Goal: Task Accomplishment & Management: Use online tool/utility

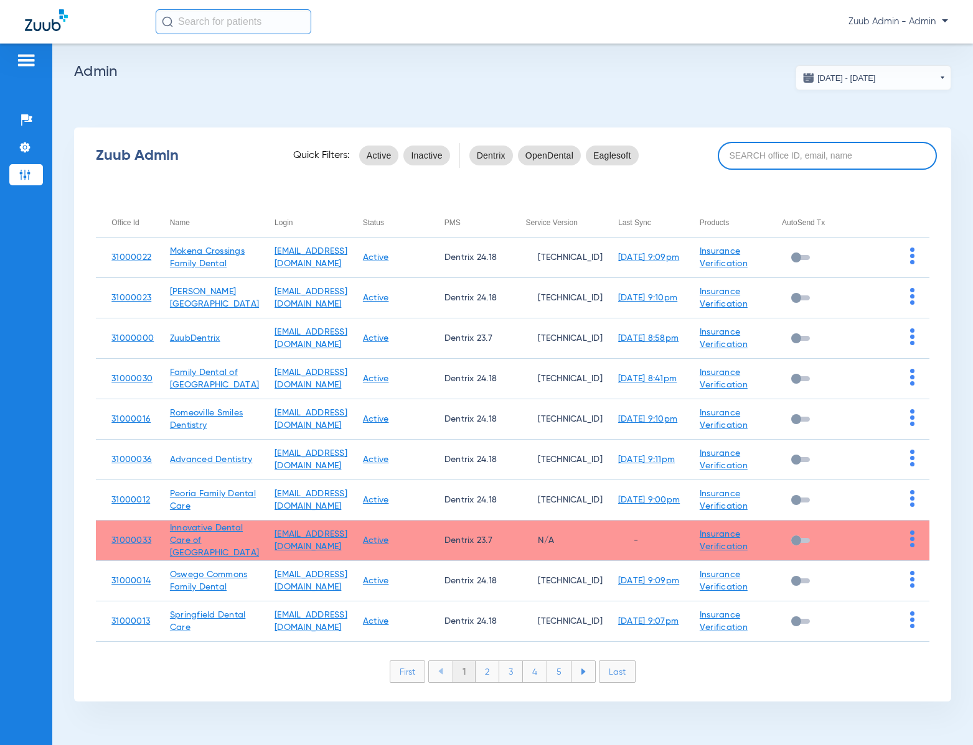
click at [755, 157] on input at bounding box center [826, 156] width 219 height 28
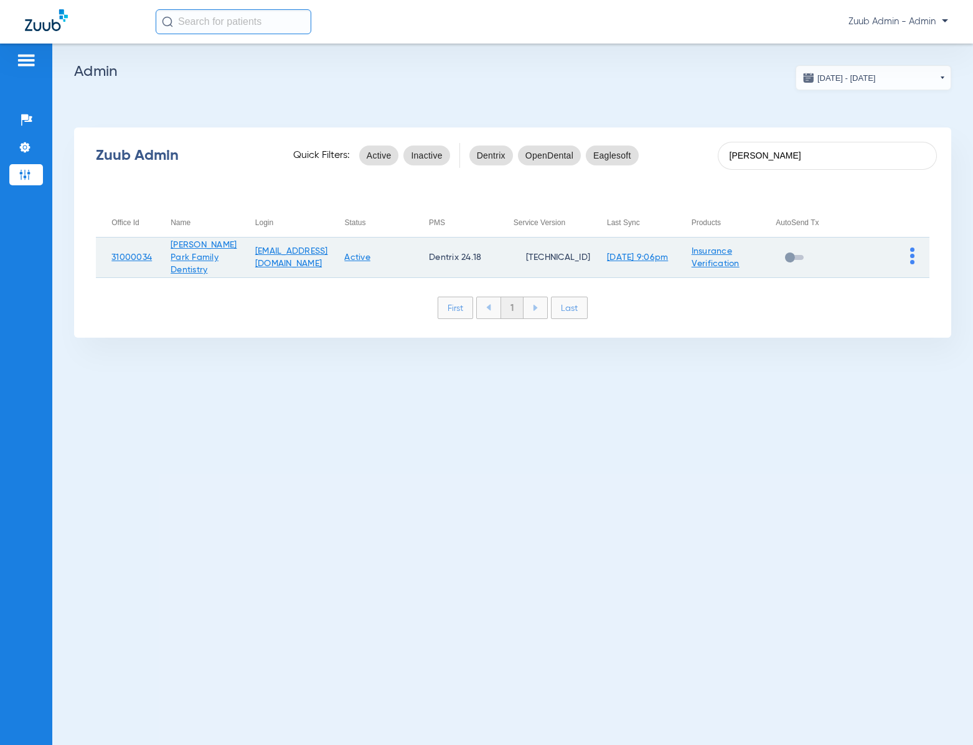
type input "[PERSON_NAME]"
click at [911, 261] on img at bounding box center [912, 256] width 4 height 17
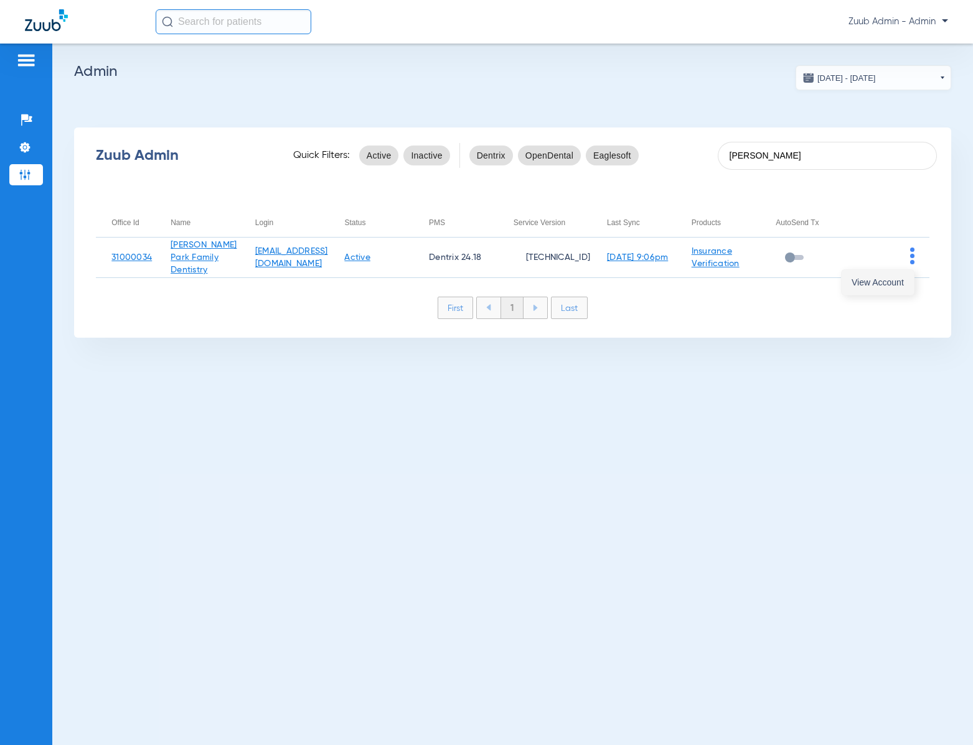
click at [895, 287] on button "View Account" at bounding box center [877, 282] width 72 height 25
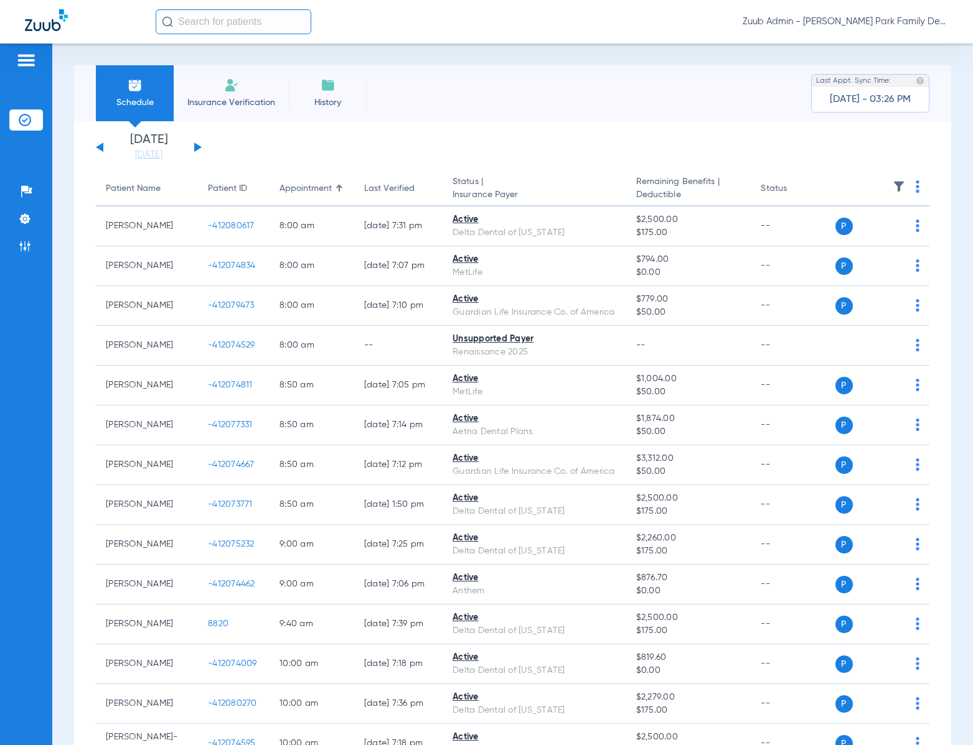
click at [892, 184] on img at bounding box center [898, 186] width 12 height 12
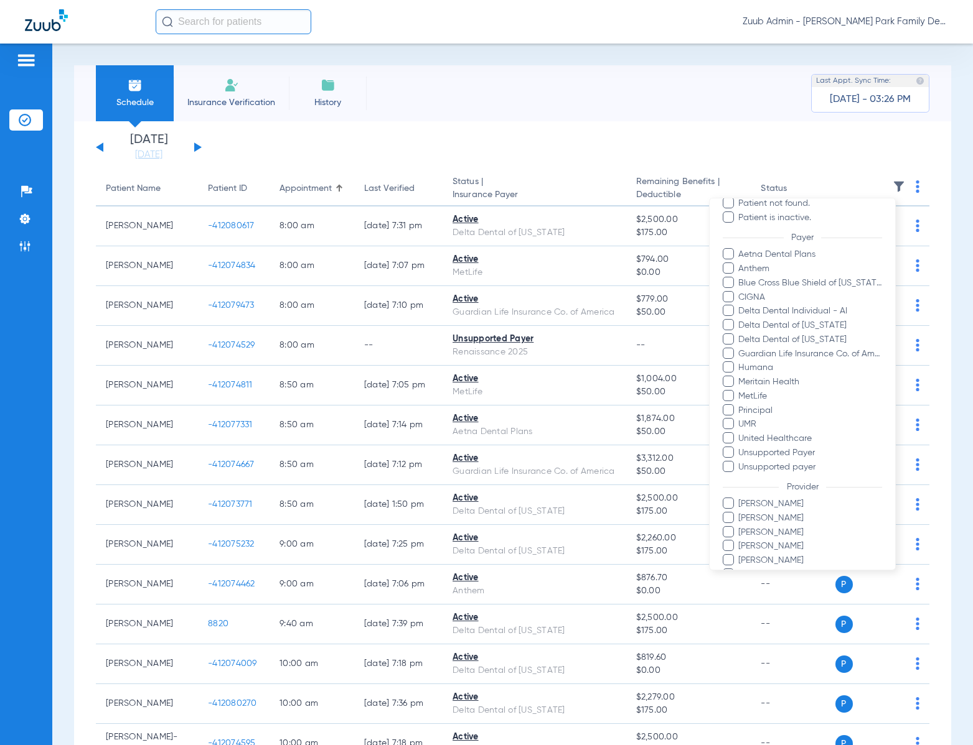
scroll to position [110, 0]
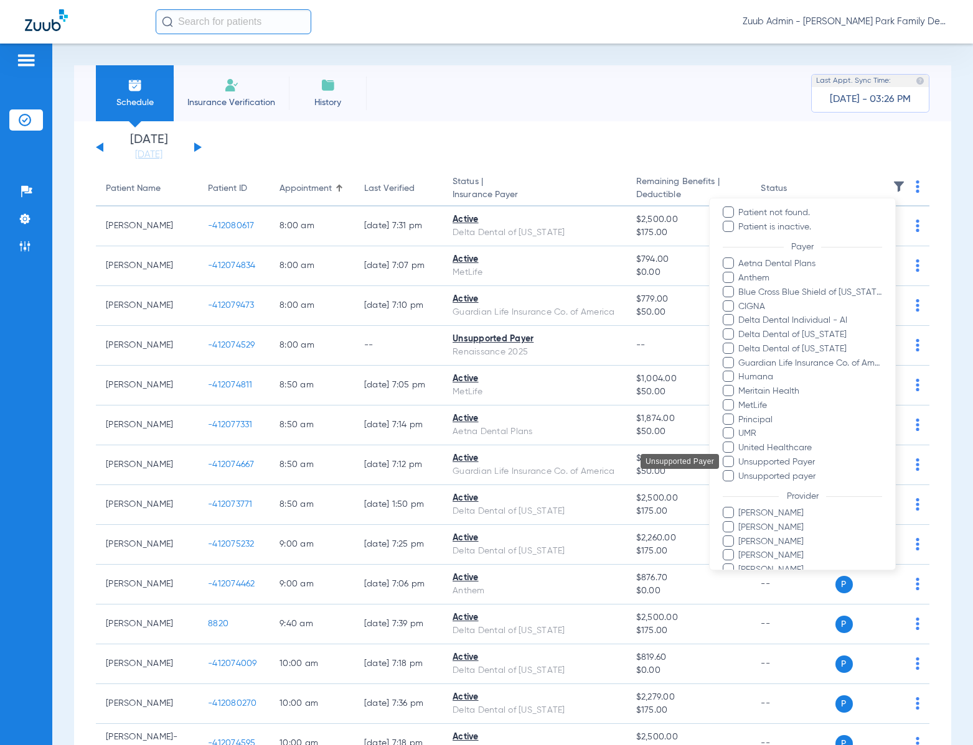
click at [802, 456] on span "Unsupported Payer" at bounding box center [809, 462] width 144 height 13
click at [740, 471] on input "Unsupported Payer" at bounding box center [740, 471] width 0 height 0
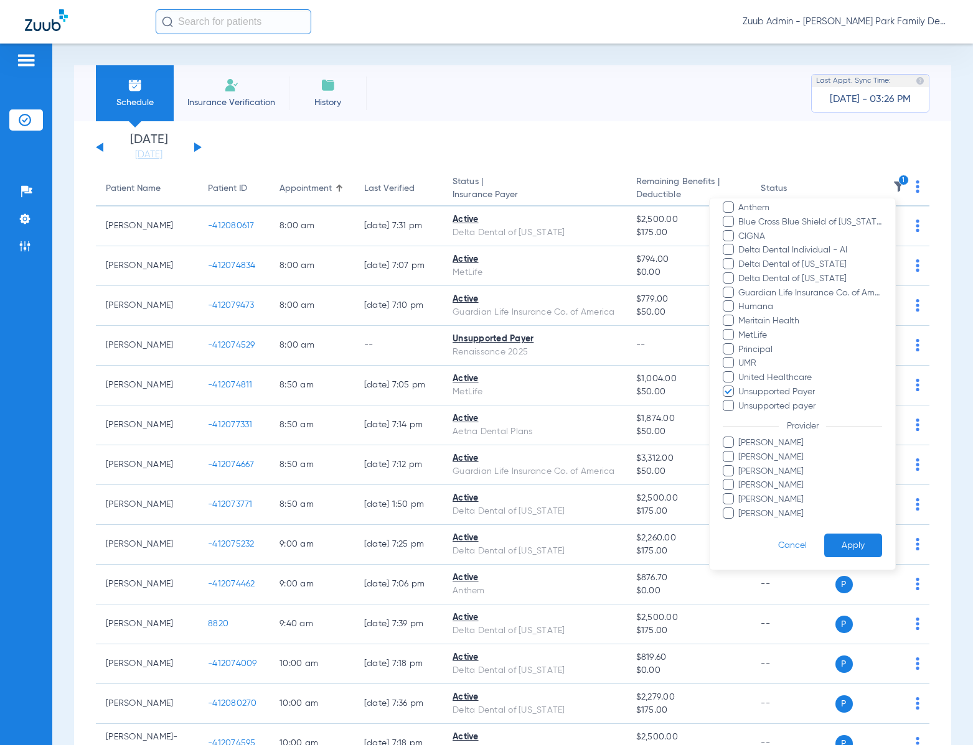
click at [839, 549] on button "Apply" at bounding box center [853, 546] width 58 height 24
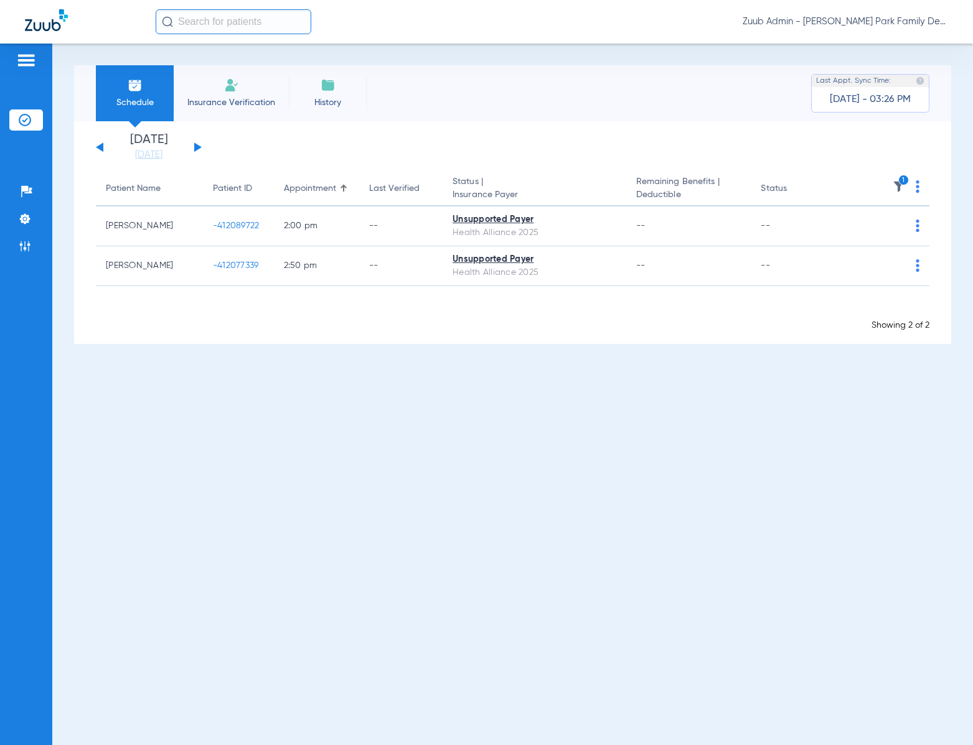
click at [900, 184] on icon "1" at bounding box center [903, 180] width 11 height 11
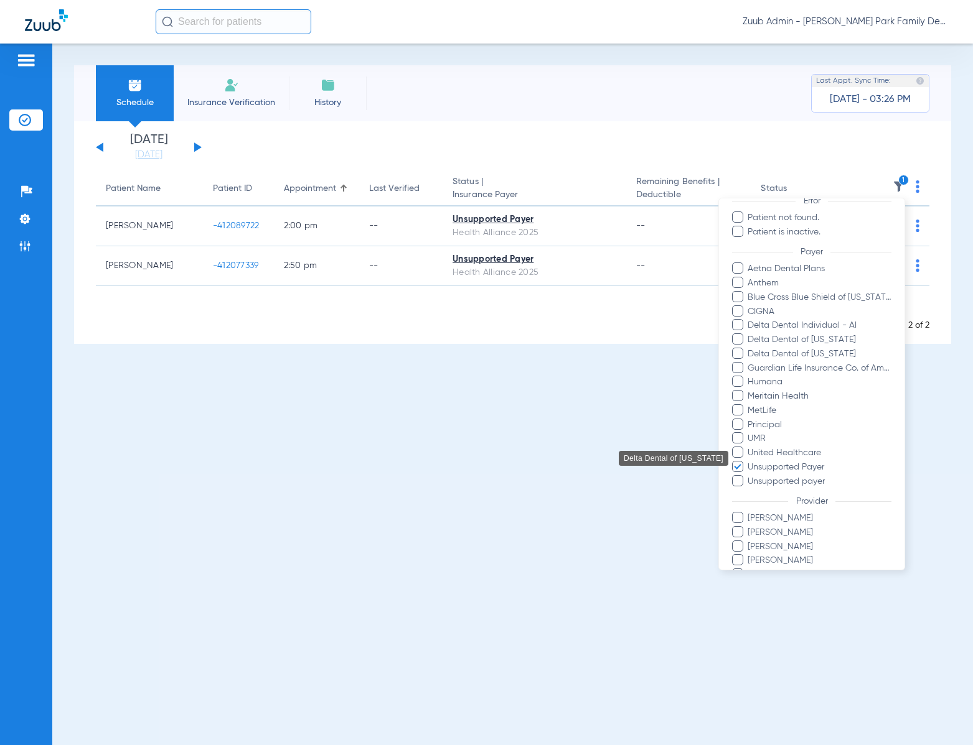
scroll to position [166, 0]
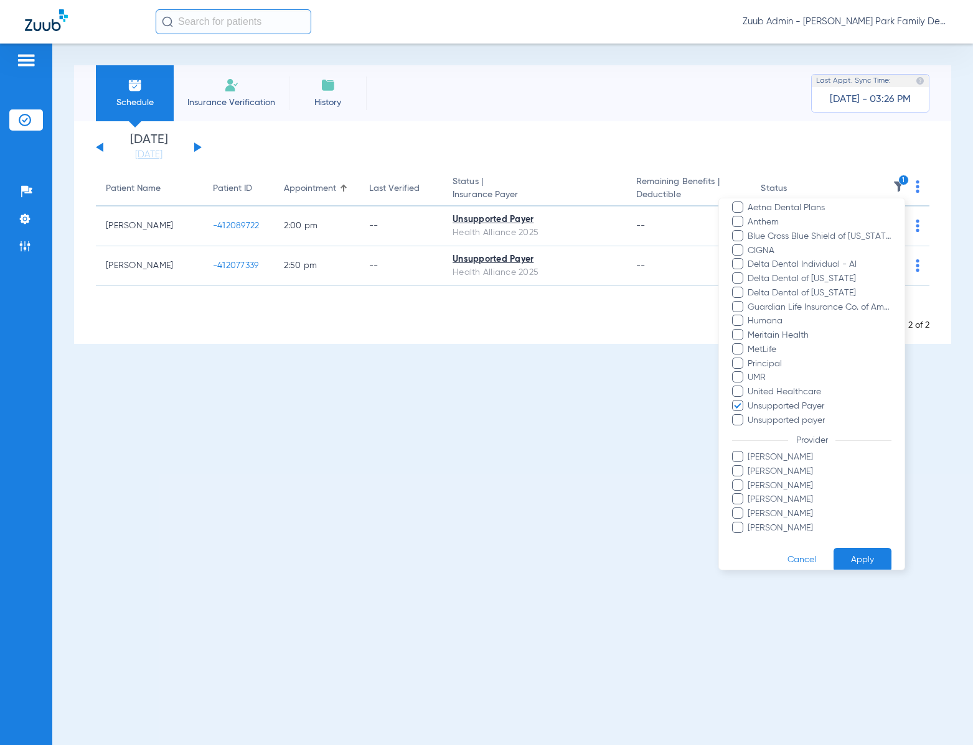
click at [738, 421] on span at bounding box center [737, 419] width 11 height 11
click at [749, 429] on input "Unsupported payer" at bounding box center [749, 429] width 0 height 0
click at [851, 563] on button "Apply" at bounding box center [862, 560] width 58 height 24
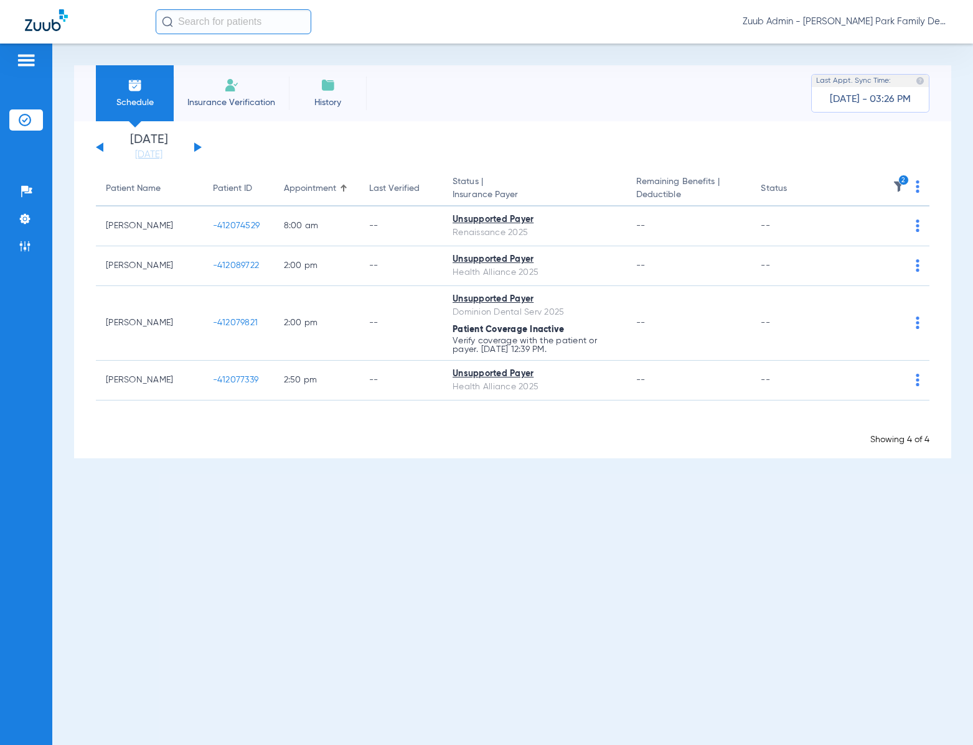
click at [897, 187] on img at bounding box center [898, 186] width 12 height 12
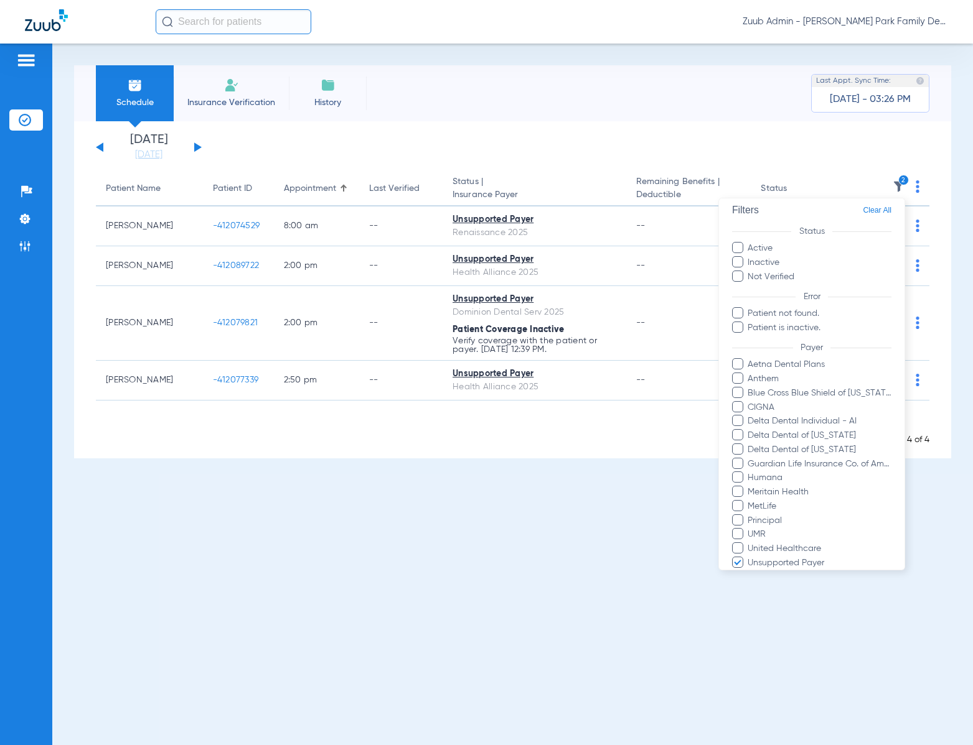
click at [829, 335] on form "Filters Clear All Status Active Inactive Not Verified Error Patient not found. …" at bounding box center [811, 466] width 185 height 552
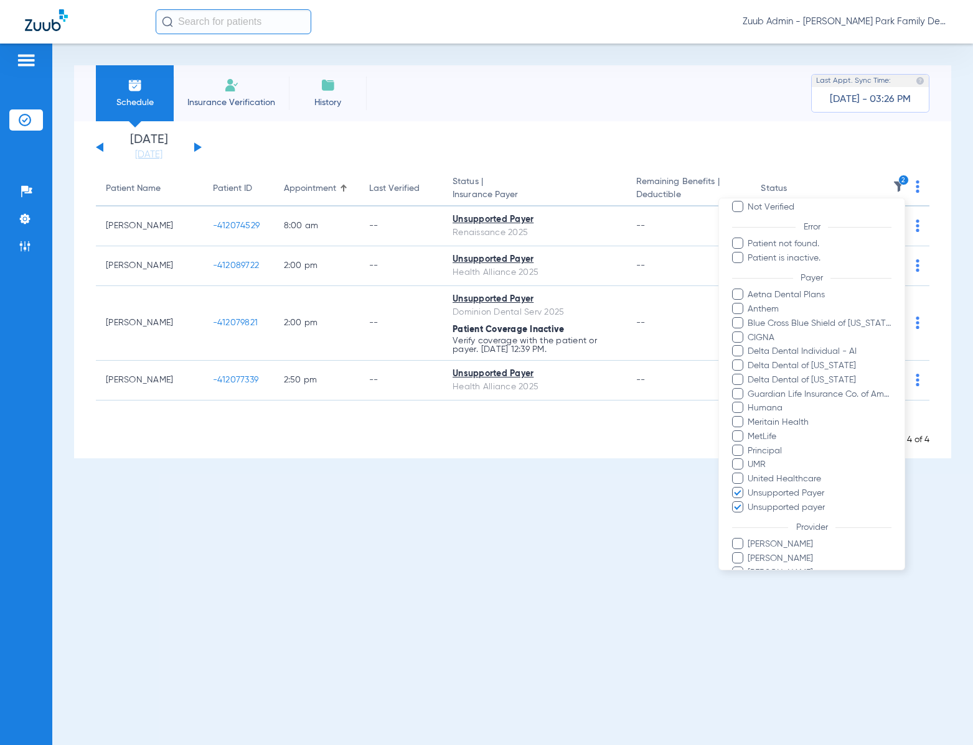
scroll to position [180, 0]
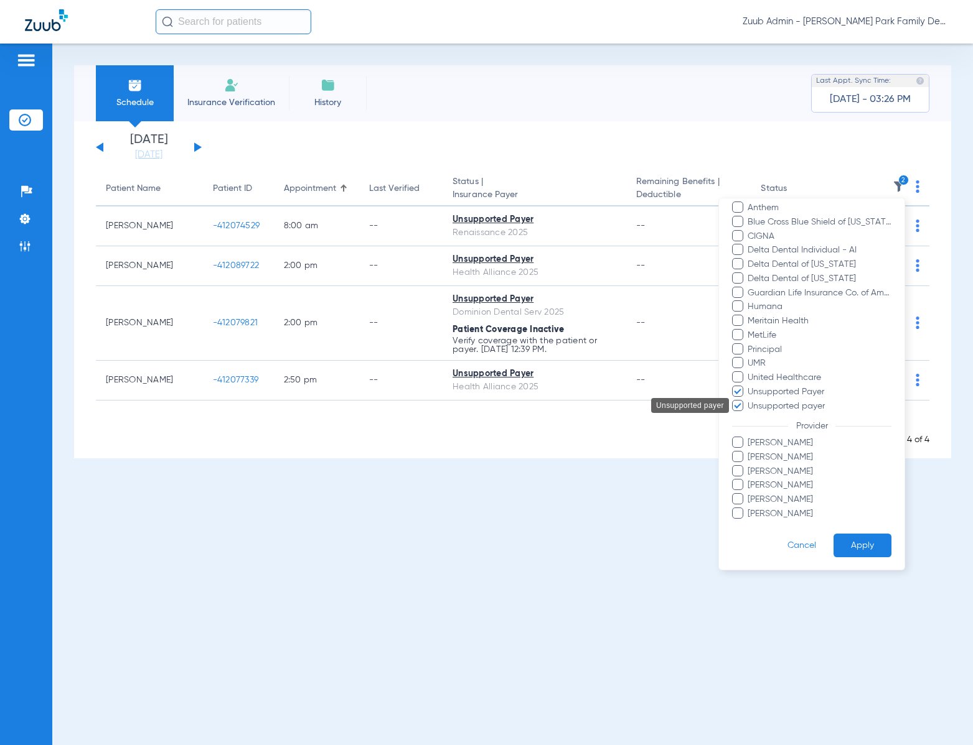
click at [793, 409] on span "Unsupported payer" at bounding box center [819, 405] width 144 height 13
click at [749, 414] on input "Unsupported payer" at bounding box center [749, 414] width 0 height 0
click at [793, 396] on span "Unsupported Payer" at bounding box center [819, 392] width 144 height 13
click at [749, 401] on input "Unsupported Payer" at bounding box center [749, 401] width 0 height 0
click at [859, 545] on button "Apply" at bounding box center [862, 546] width 58 height 24
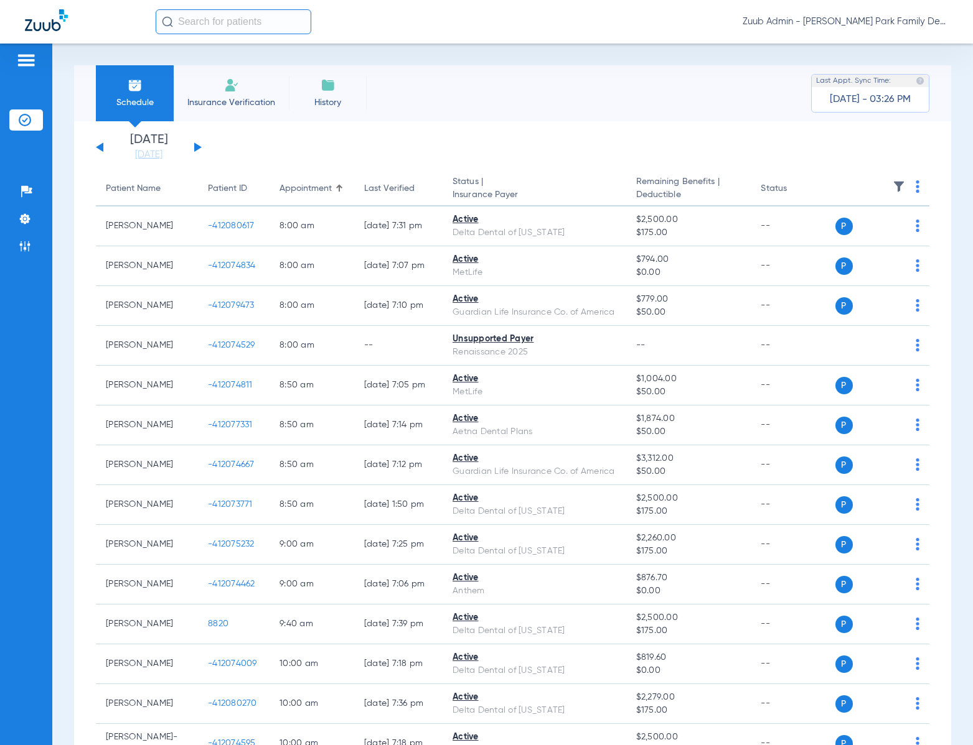
click at [196, 144] on button at bounding box center [197, 146] width 7 height 9
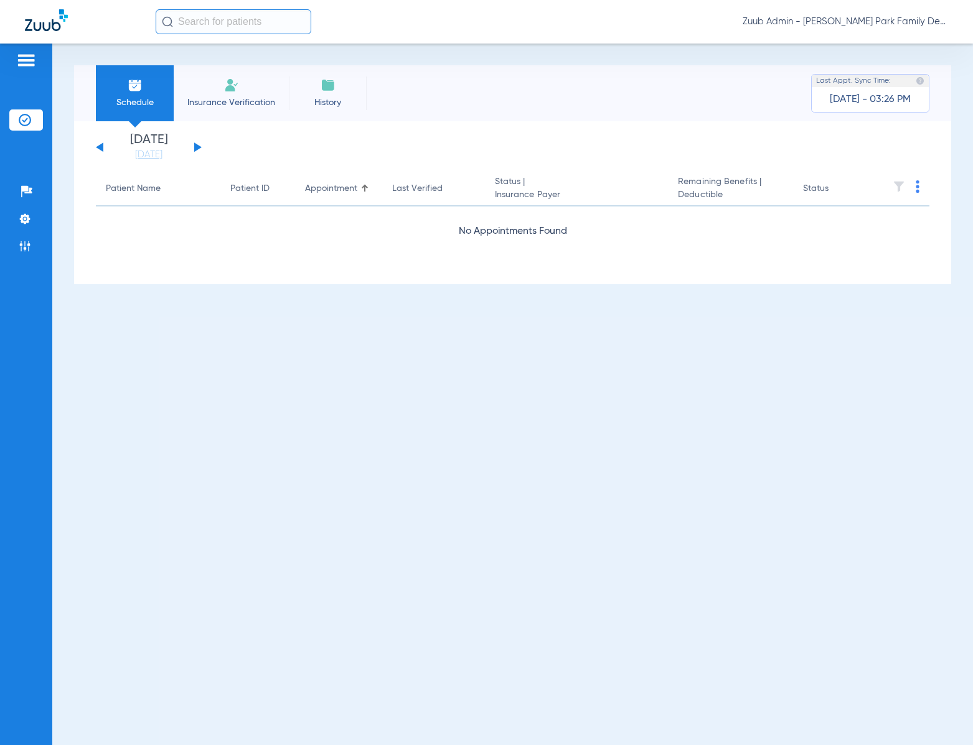
click at [195, 146] on button at bounding box center [197, 146] width 7 height 9
click at [195, 145] on button at bounding box center [197, 146] width 7 height 9
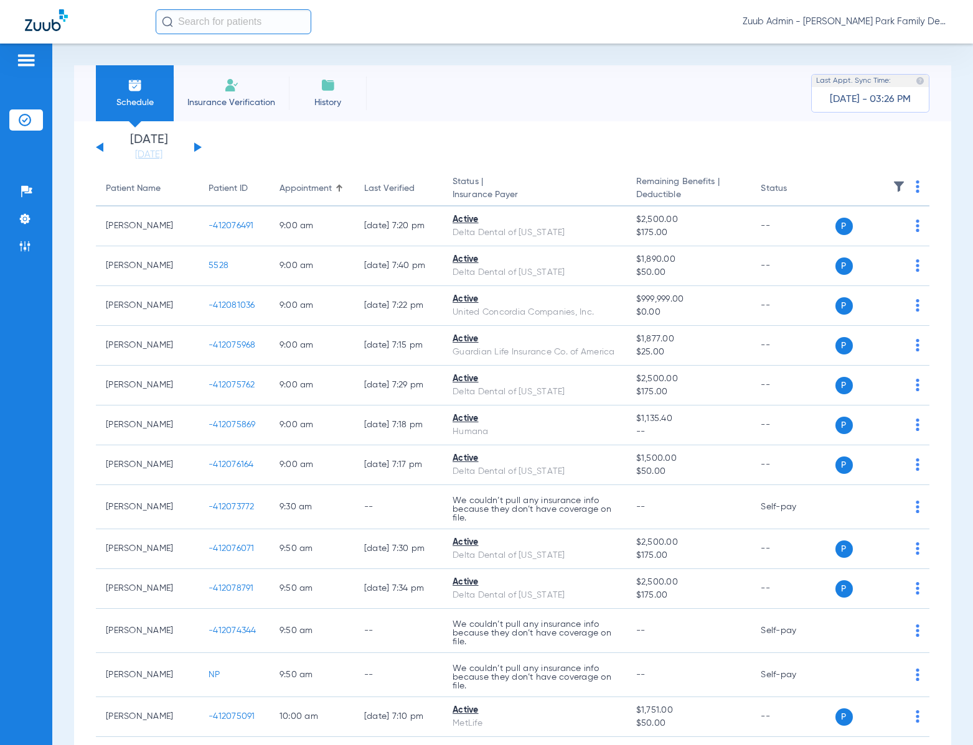
click at [892, 189] on img at bounding box center [898, 186] width 12 height 12
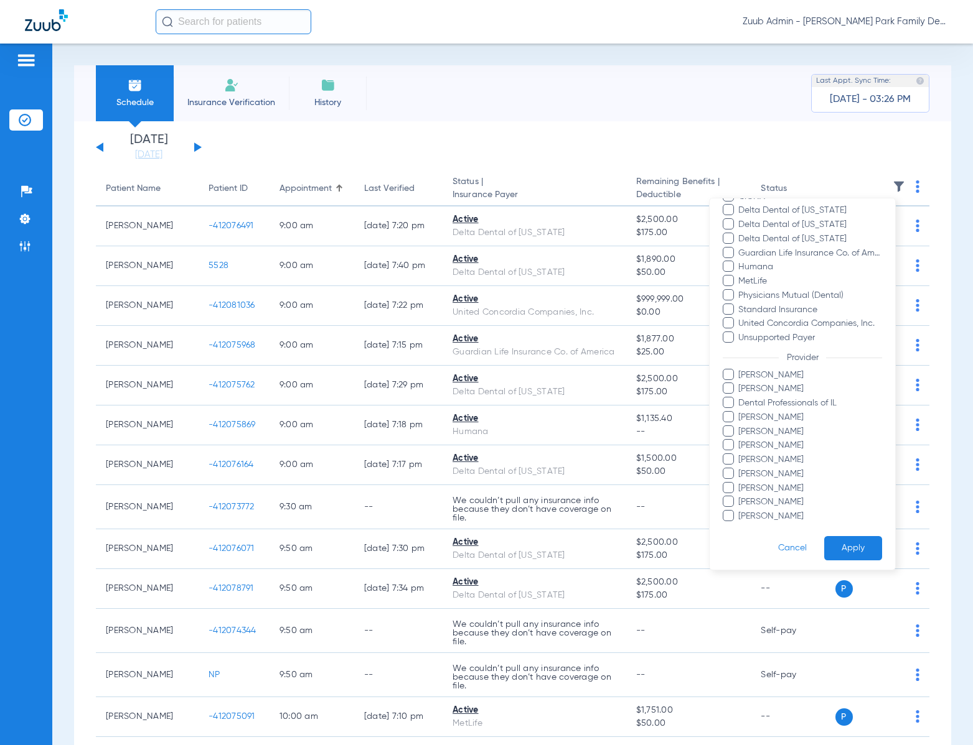
scroll to position [222, 0]
click at [697, 90] on div at bounding box center [486, 372] width 973 height 745
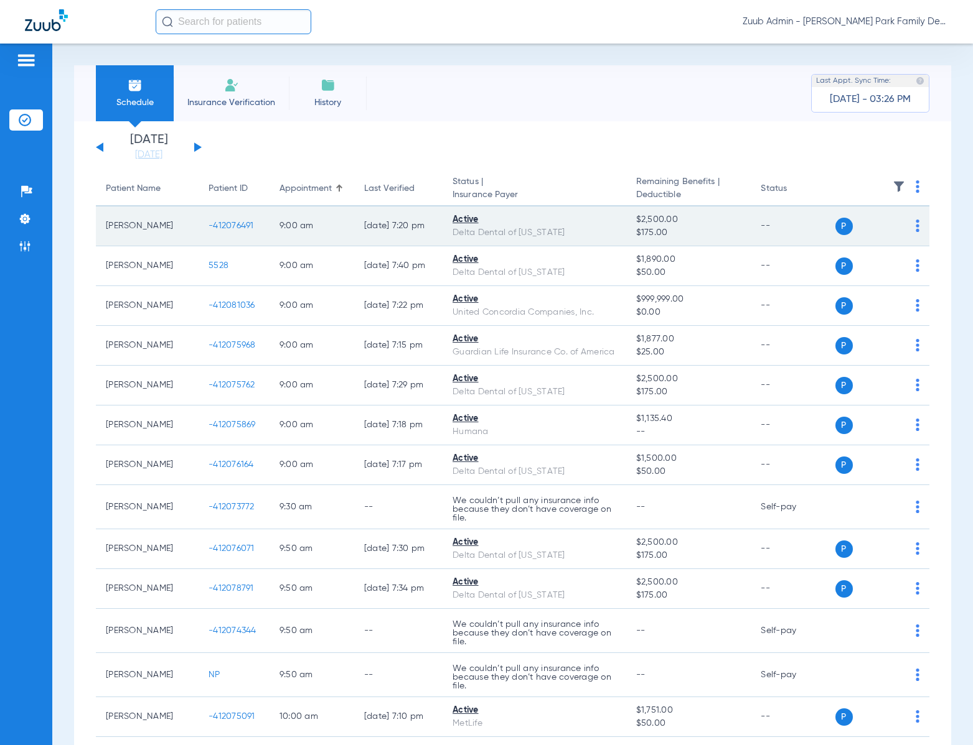
click at [235, 225] on span "-412076491" at bounding box center [230, 226] width 45 height 9
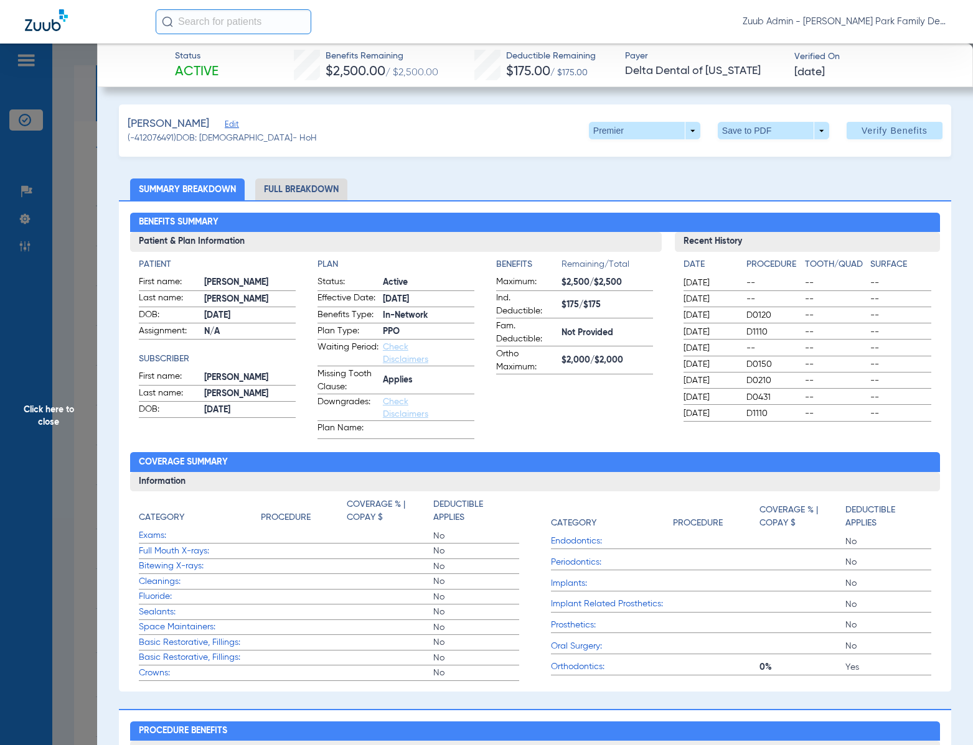
click at [52, 408] on span "Click here to close" at bounding box center [48, 416] width 97 height 745
